Goal: Task Accomplishment & Management: Manage account settings

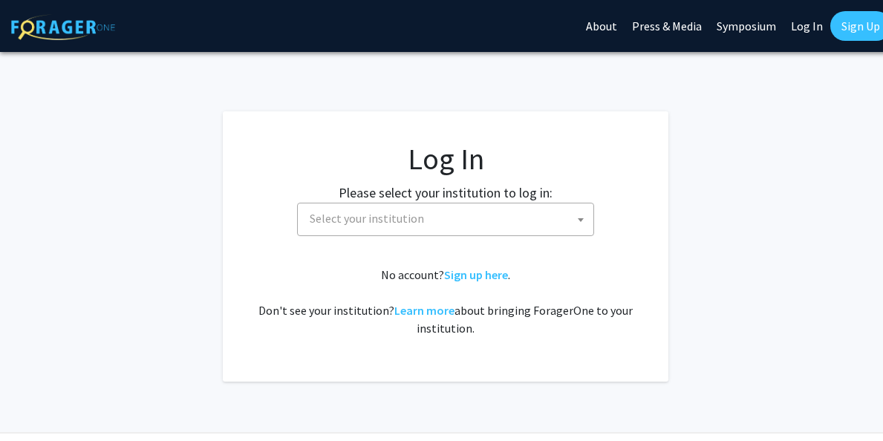
select select
click at [578, 223] on span at bounding box center [580, 219] width 15 height 33
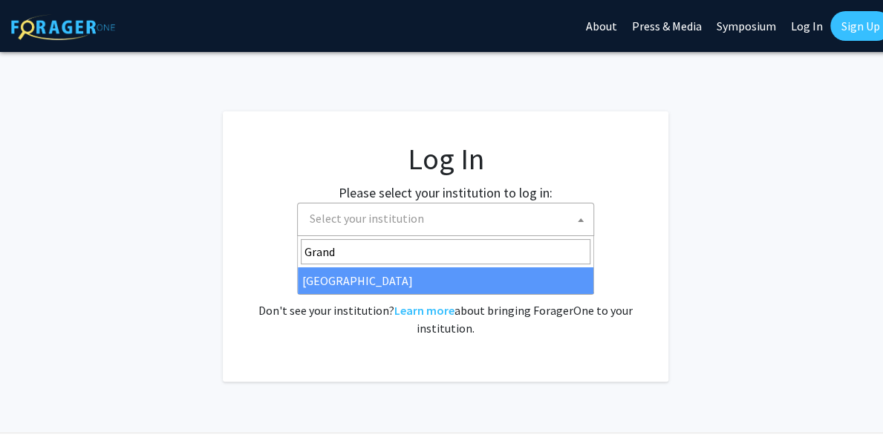
type input "Grand"
select select "23"
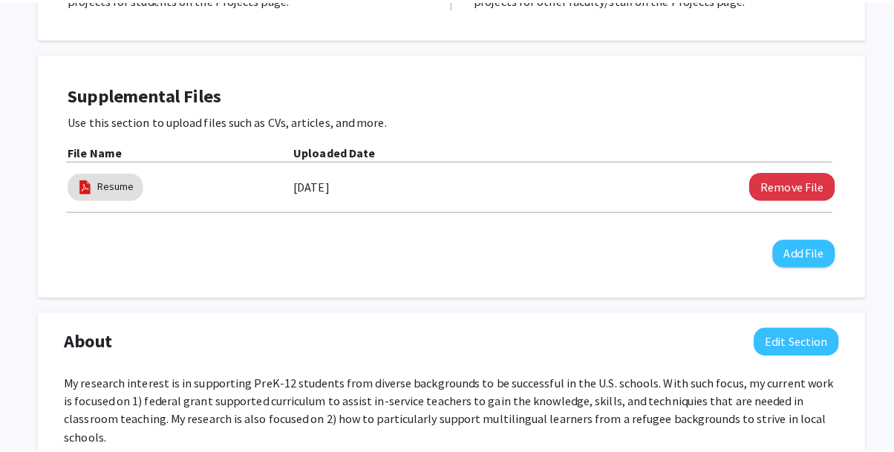
scroll to position [348, 0]
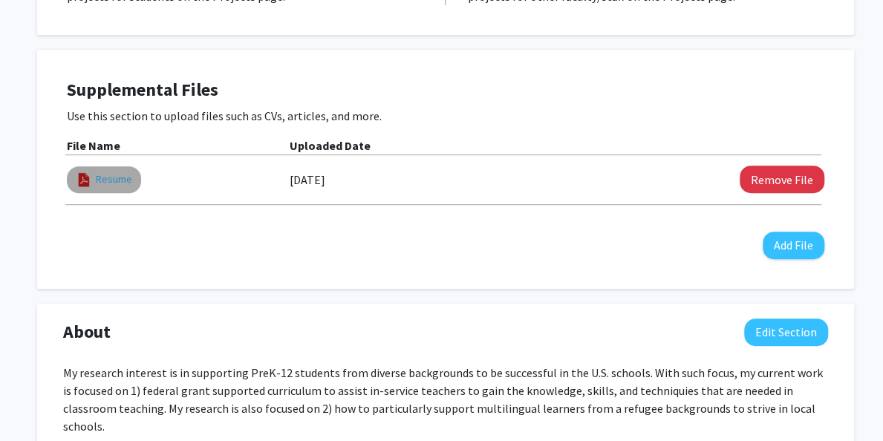
click at [98, 180] on link "Resume" at bounding box center [114, 180] width 36 height 16
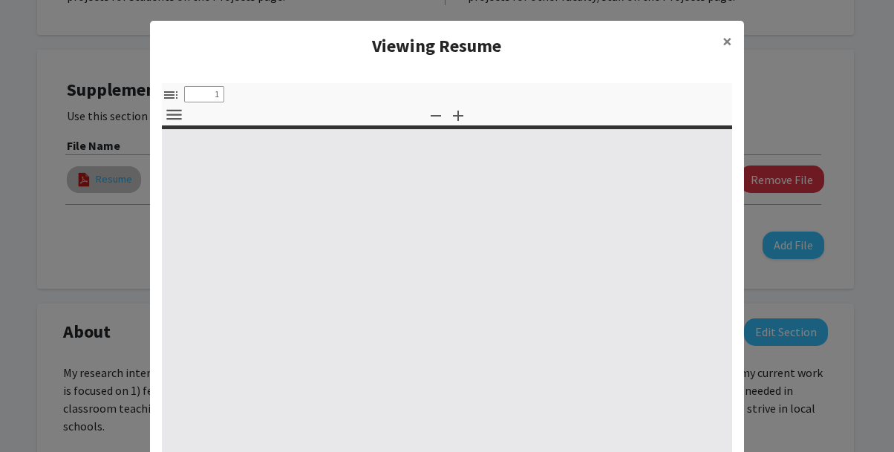
select select "custom"
type input "0"
select select "custom"
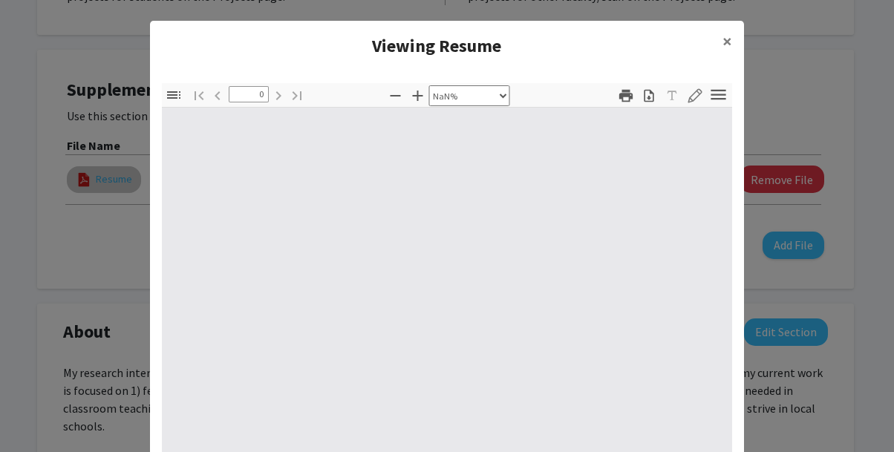
type input "1"
select select "auto"
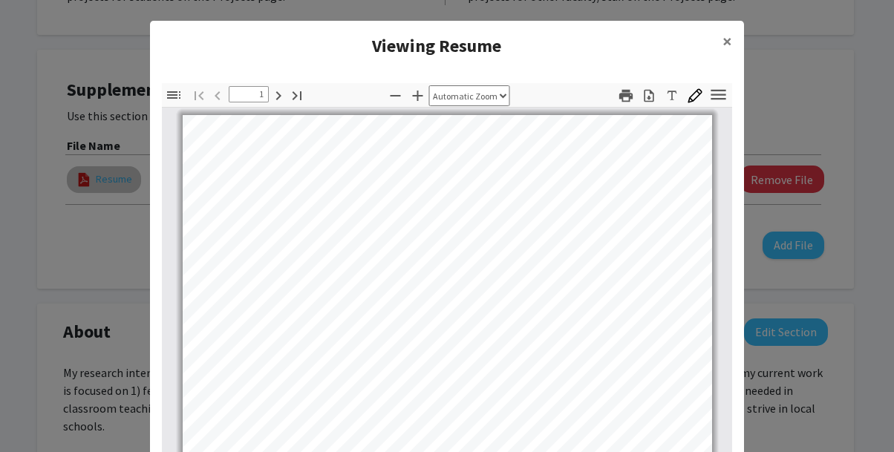
scroll to position [0, 0]
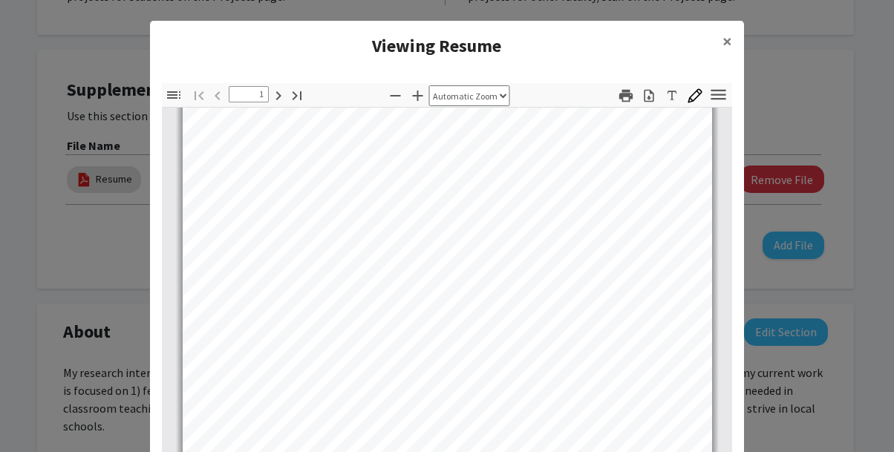
type input "2"
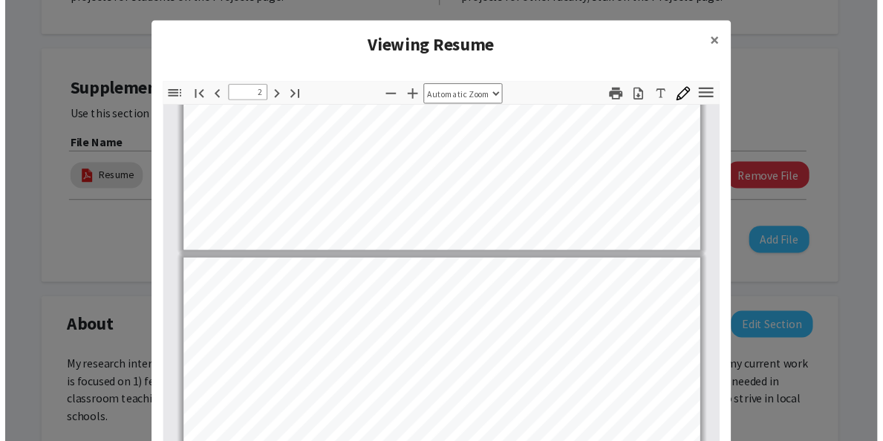
scroll to position [544, 0]
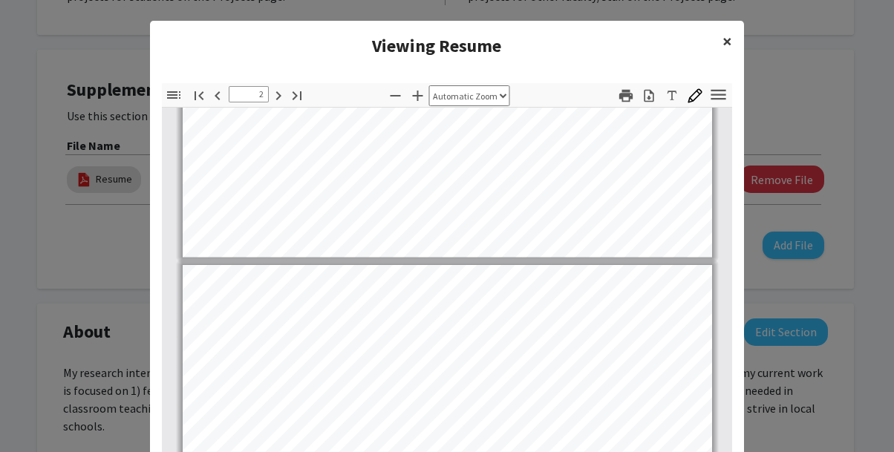
click at [711, 41] on button "×" at bounding box center [727, 42] width 33 height 42
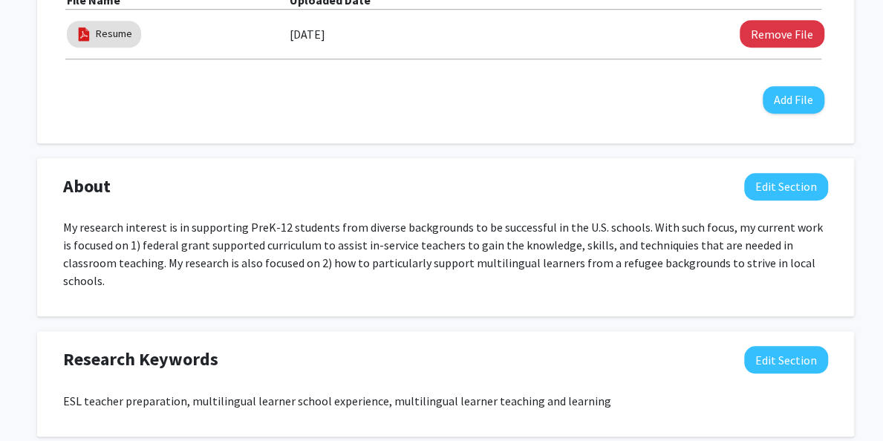
scroll to position [492, 0]
